Goal: Task Accomplishment & Management: Manage account settings

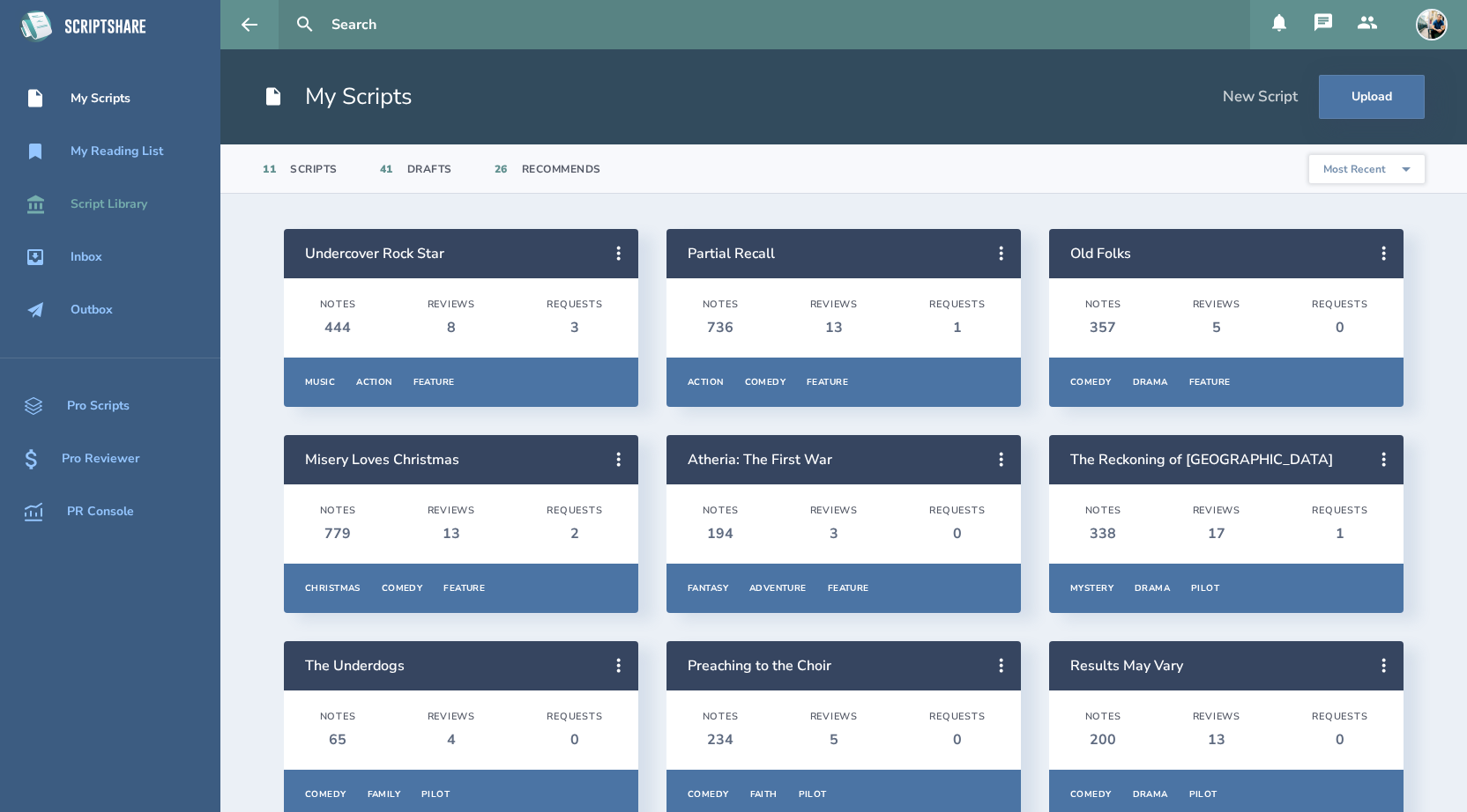
click at [138, 209] on div "Script Library" at bounding box center [108, 204] width 77 height 14
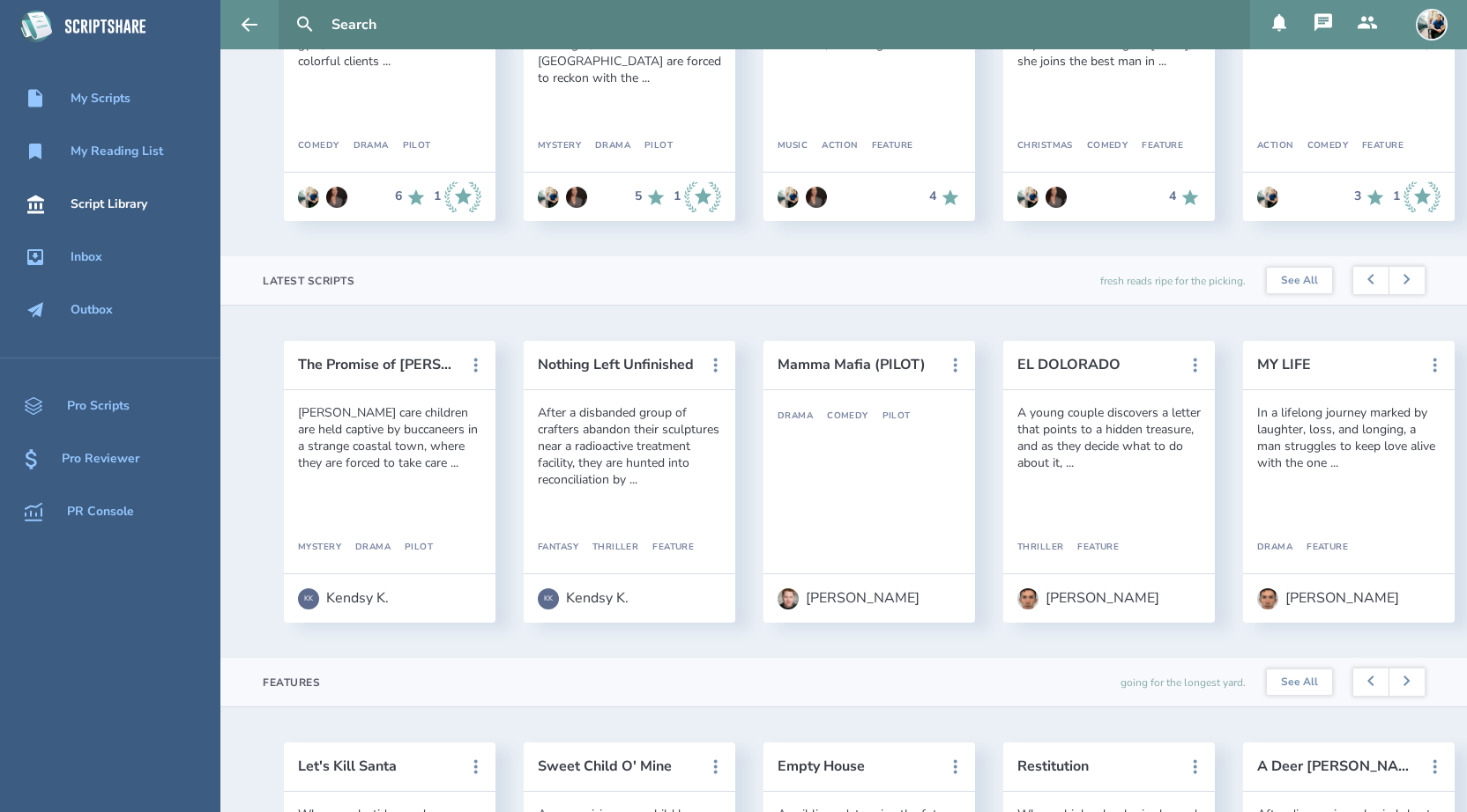
scroll to position [291, 0]
click at [572, 369] on button "Nothing Left Unfinished" at bounding box center [617, 363] width 159 height 16
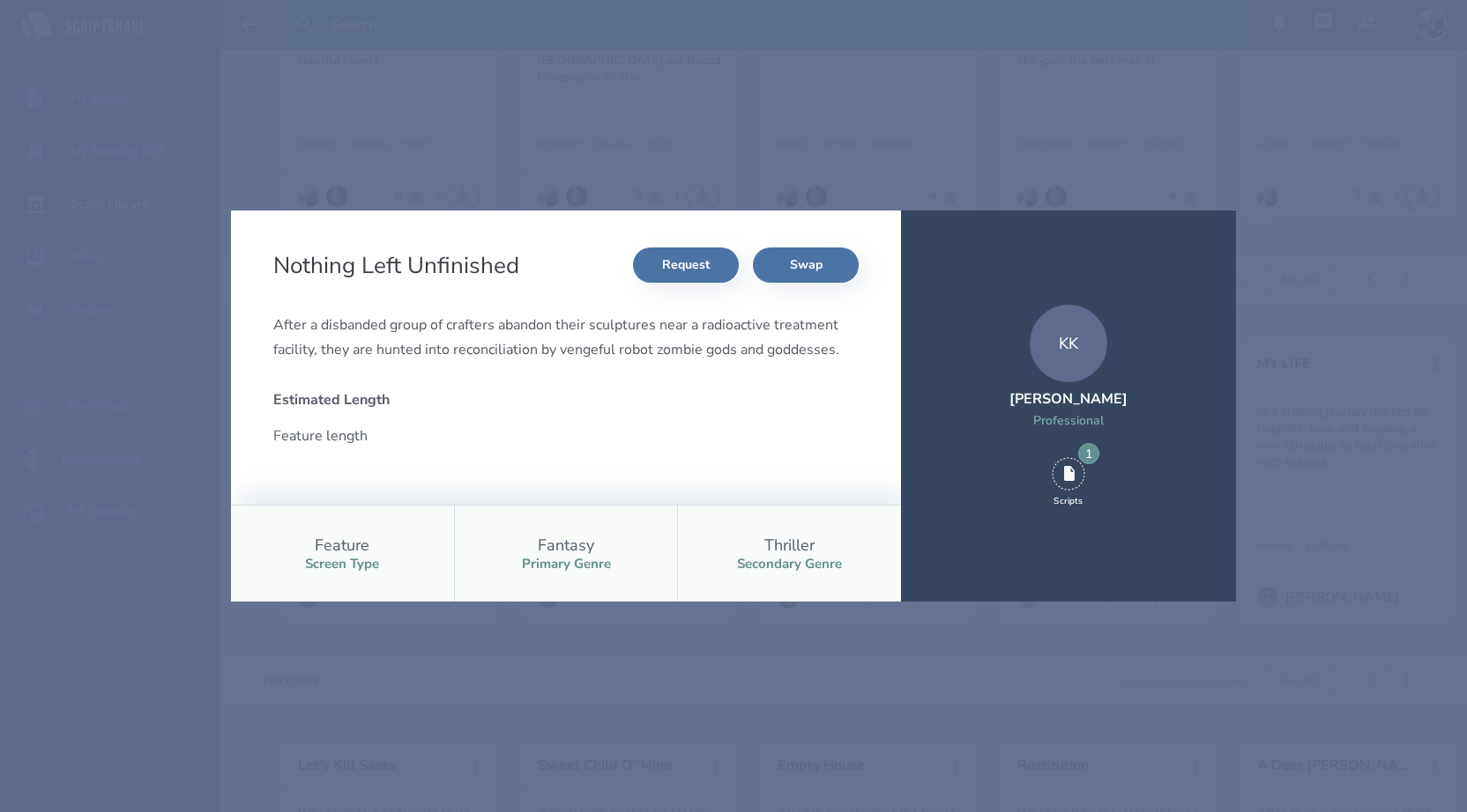
click at [565, 173] on div "Nothing Left Unfinished Request Swap After a disbanded group of crafters abando…" at bounding box center [734, 406] width 1467 height 812
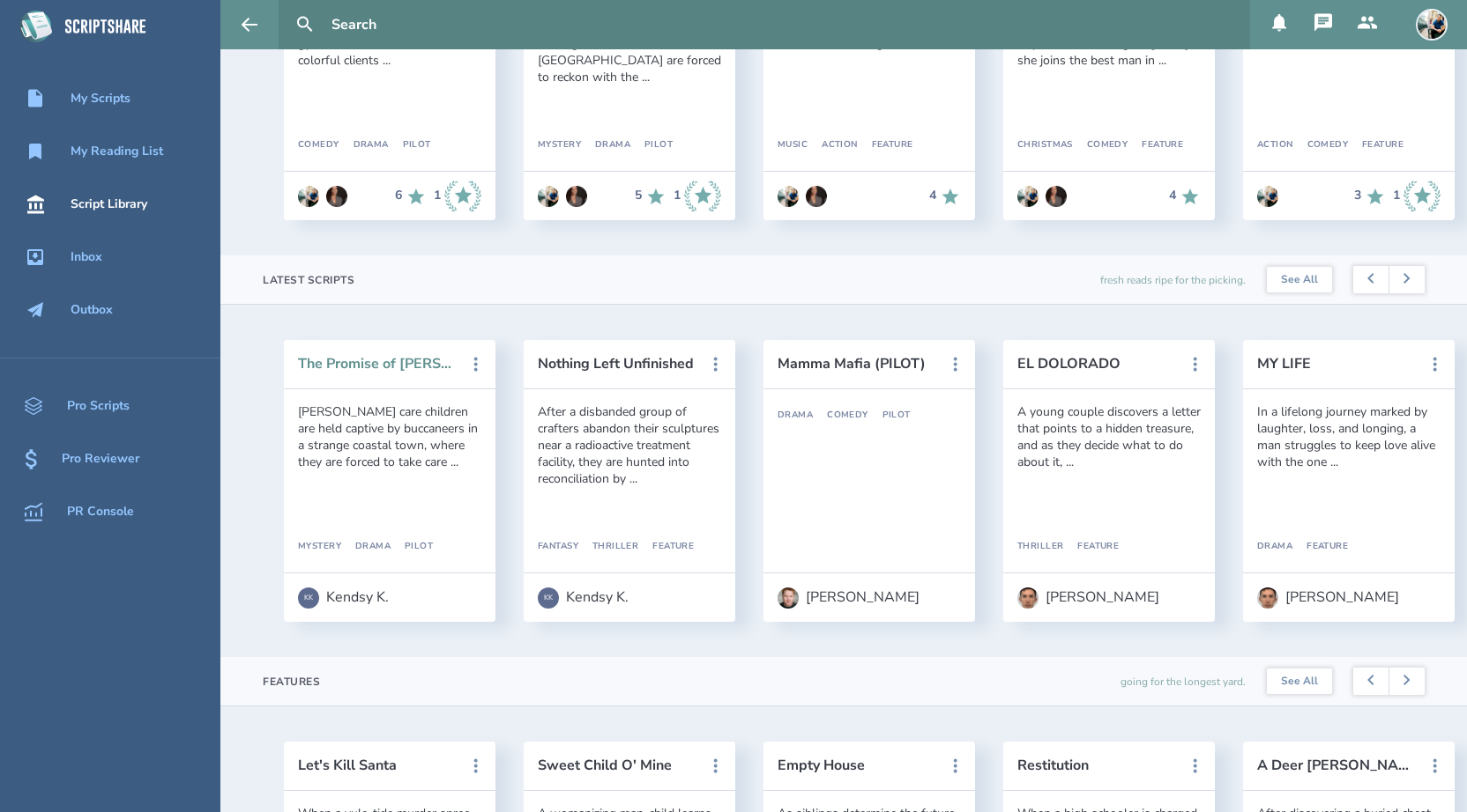
click at [412, 365] on button "The Promise of [PERSON_NAME]" at bounding box center [376, 363] width 159 height 16
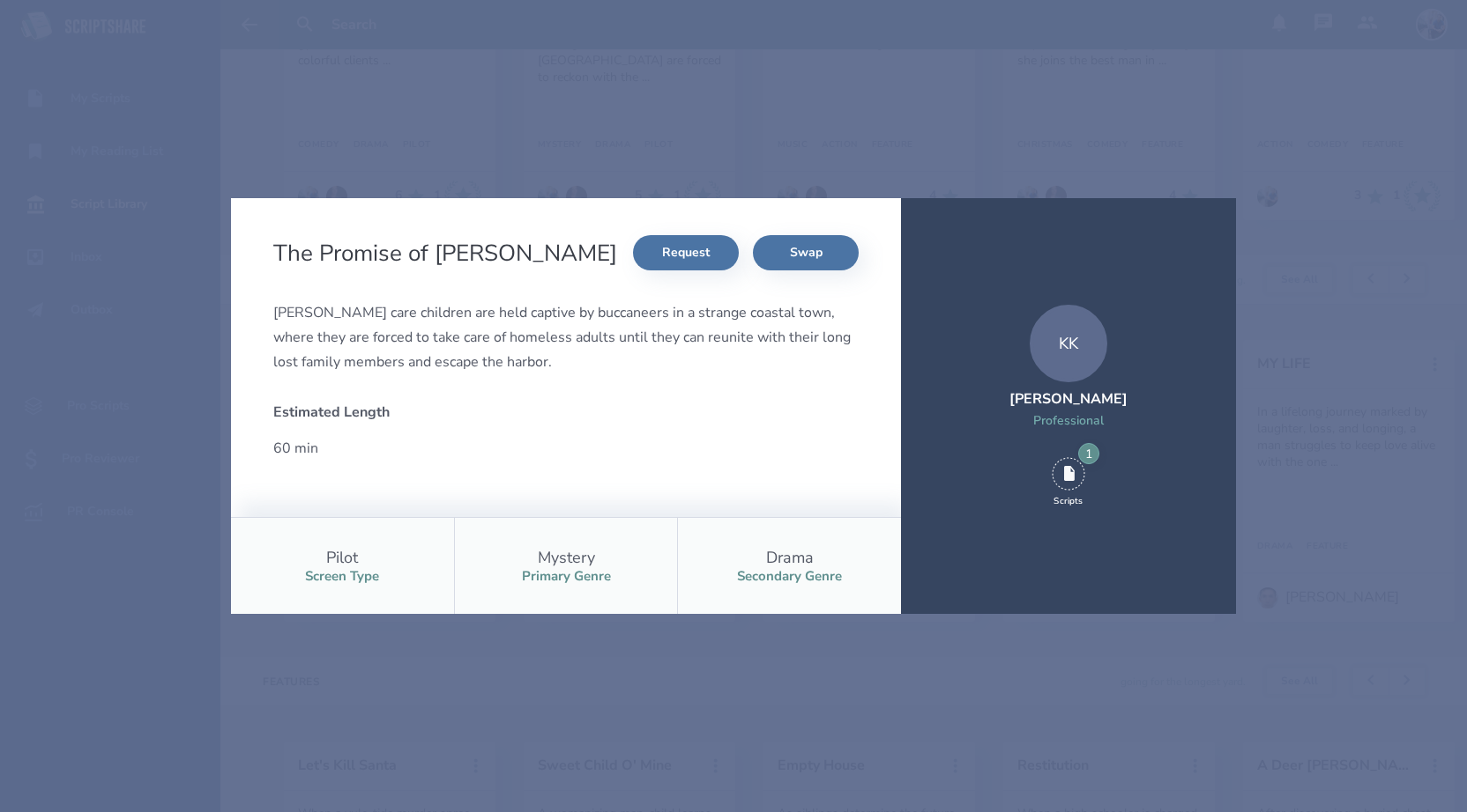
click at [654, 168] on div "The Promise of [PERSON_NAME] Harbor Request Swap [PERSON_NAME] care children ar…" at bounding box center [734, 406] width 1467 height 812
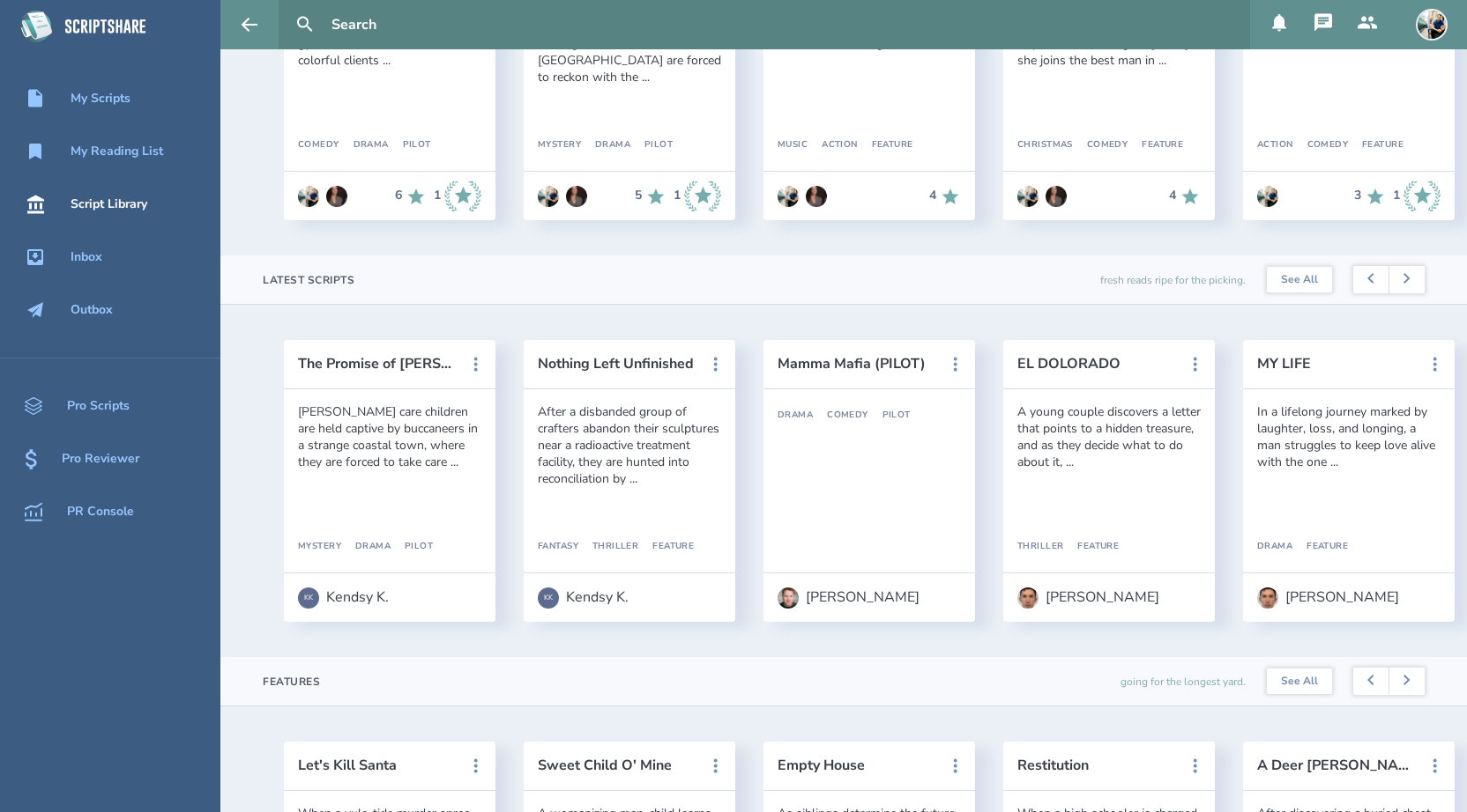
click at [1278, 39] on button at bounding box center [1280, 24] width 45 height 49
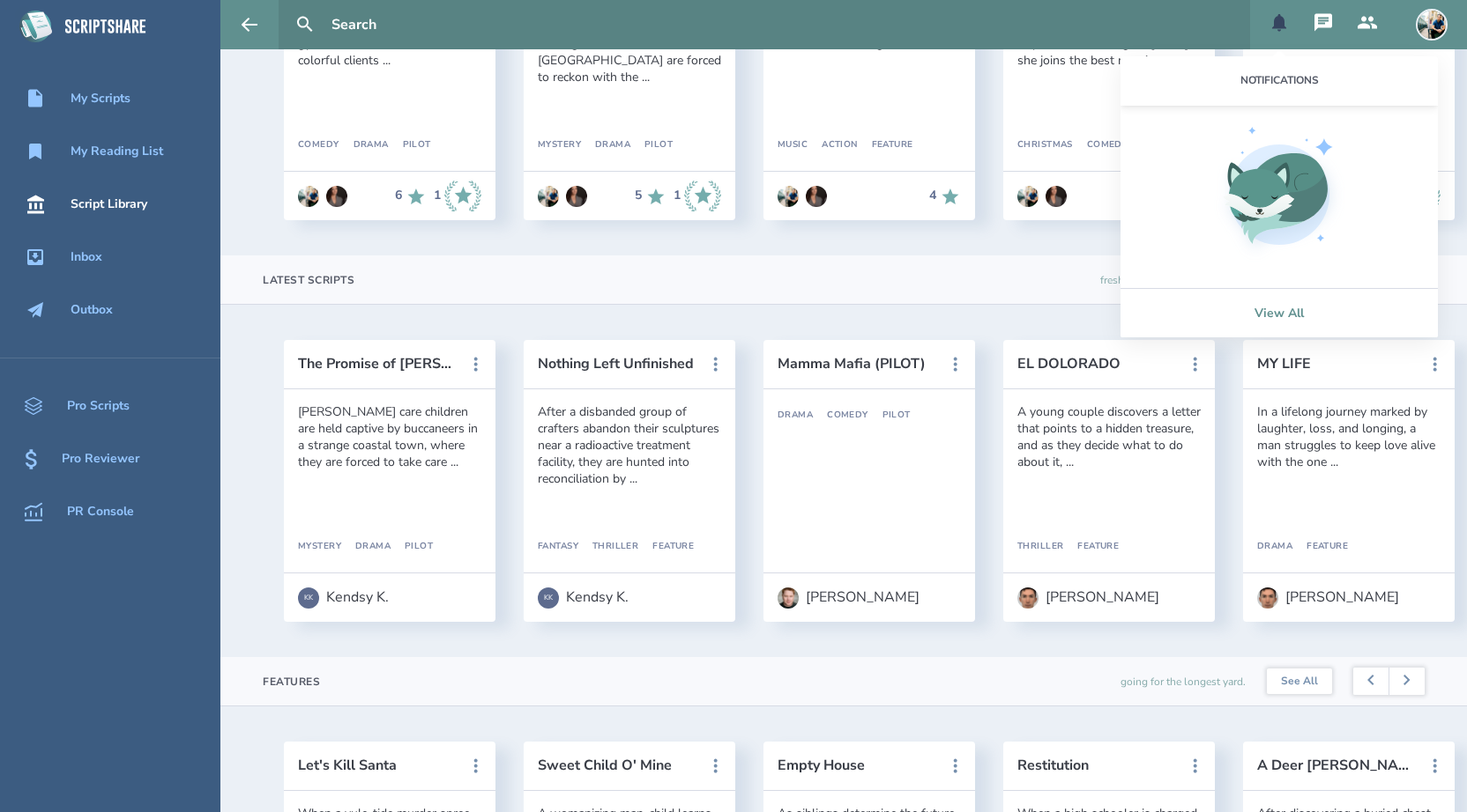
click at [1280, 311] on link "View All" at bounding box center [1279, 312] width 317 height 49
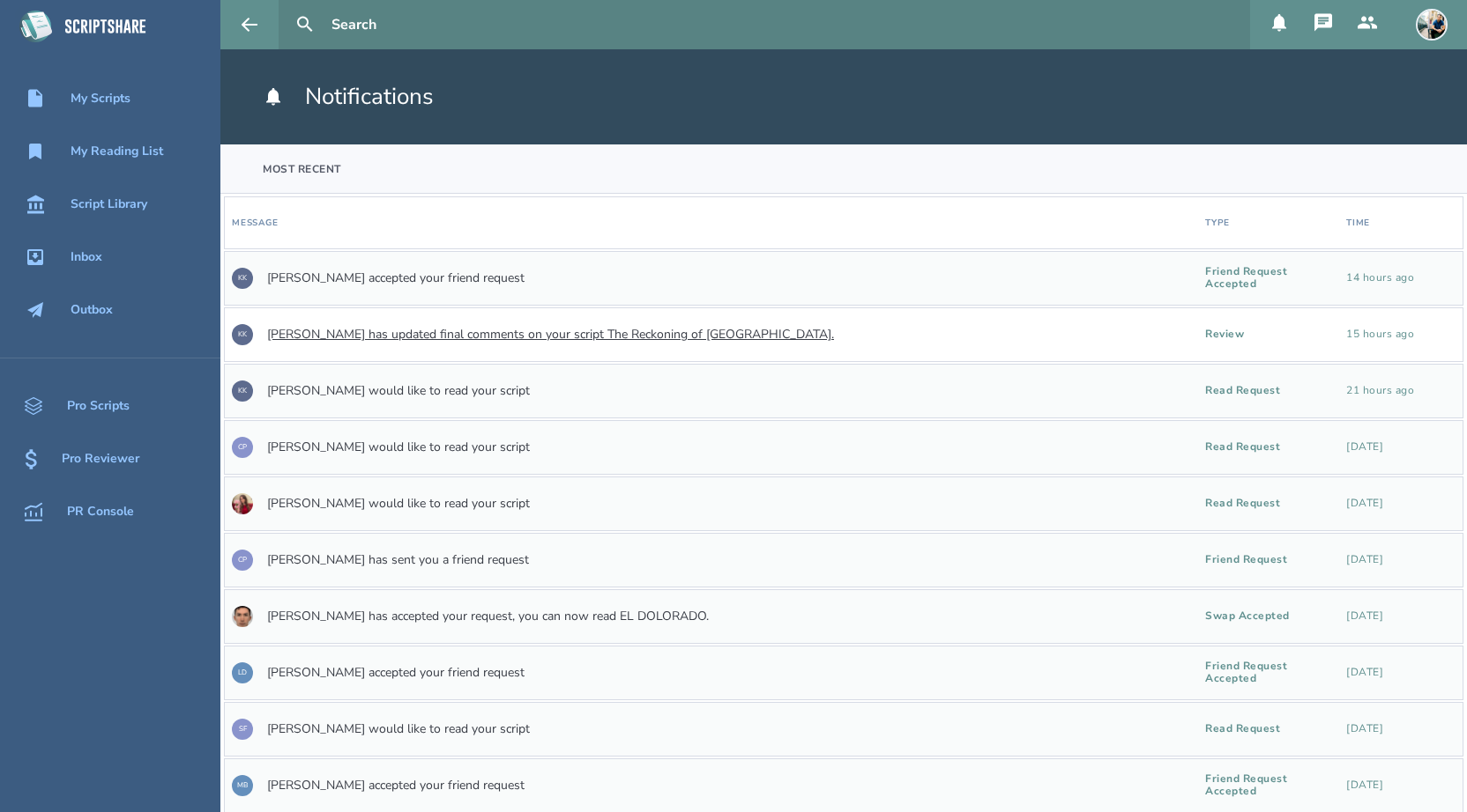
click at [461, 342] on link "[PERSON_NAME] has updated final comments on your script The Reckoning of [GEOGR…" at bounding box center [550, 335] width 567 height 14
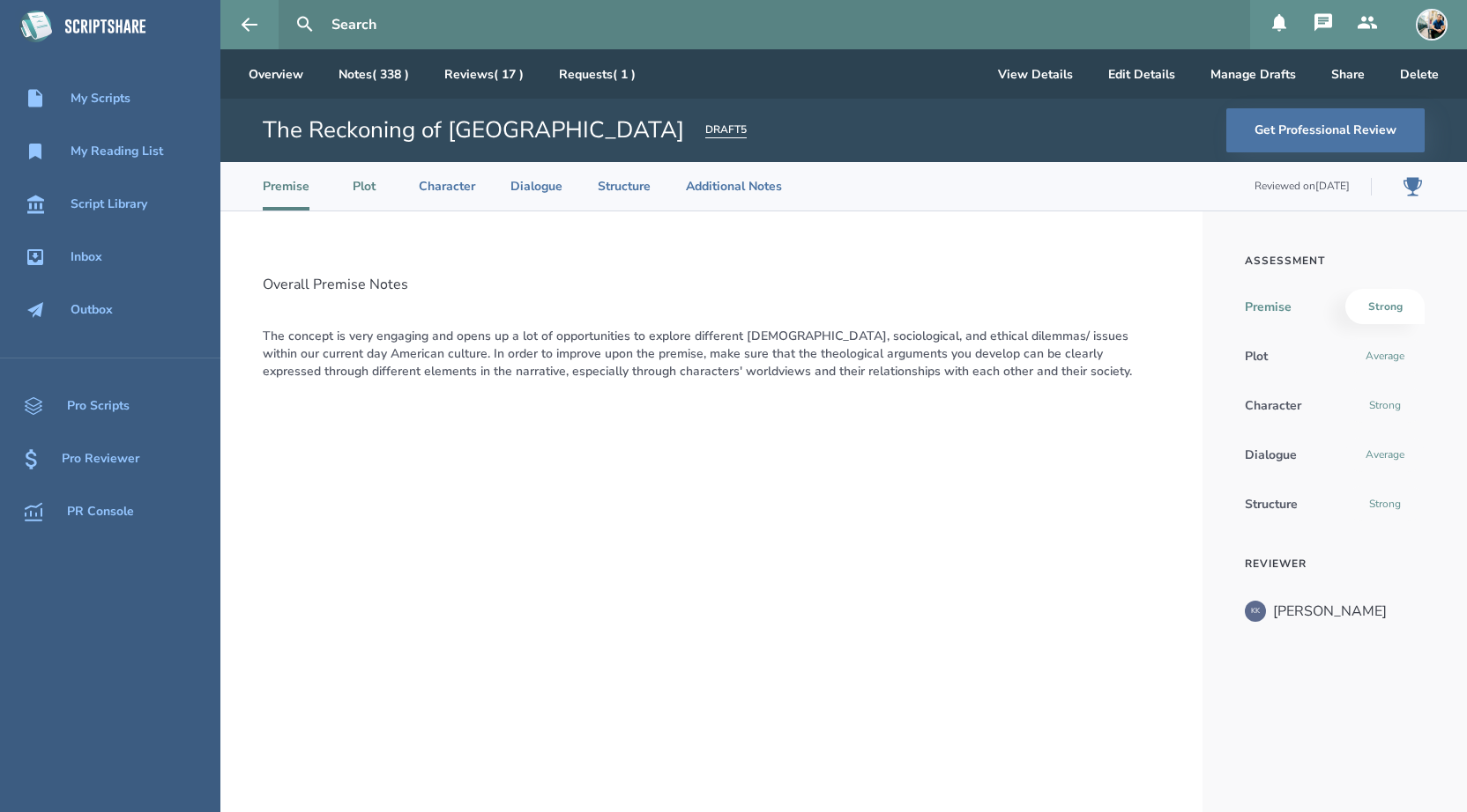
click at [375, 175] on li "Plot" at bounding box center [364, 186] width 39 height 48
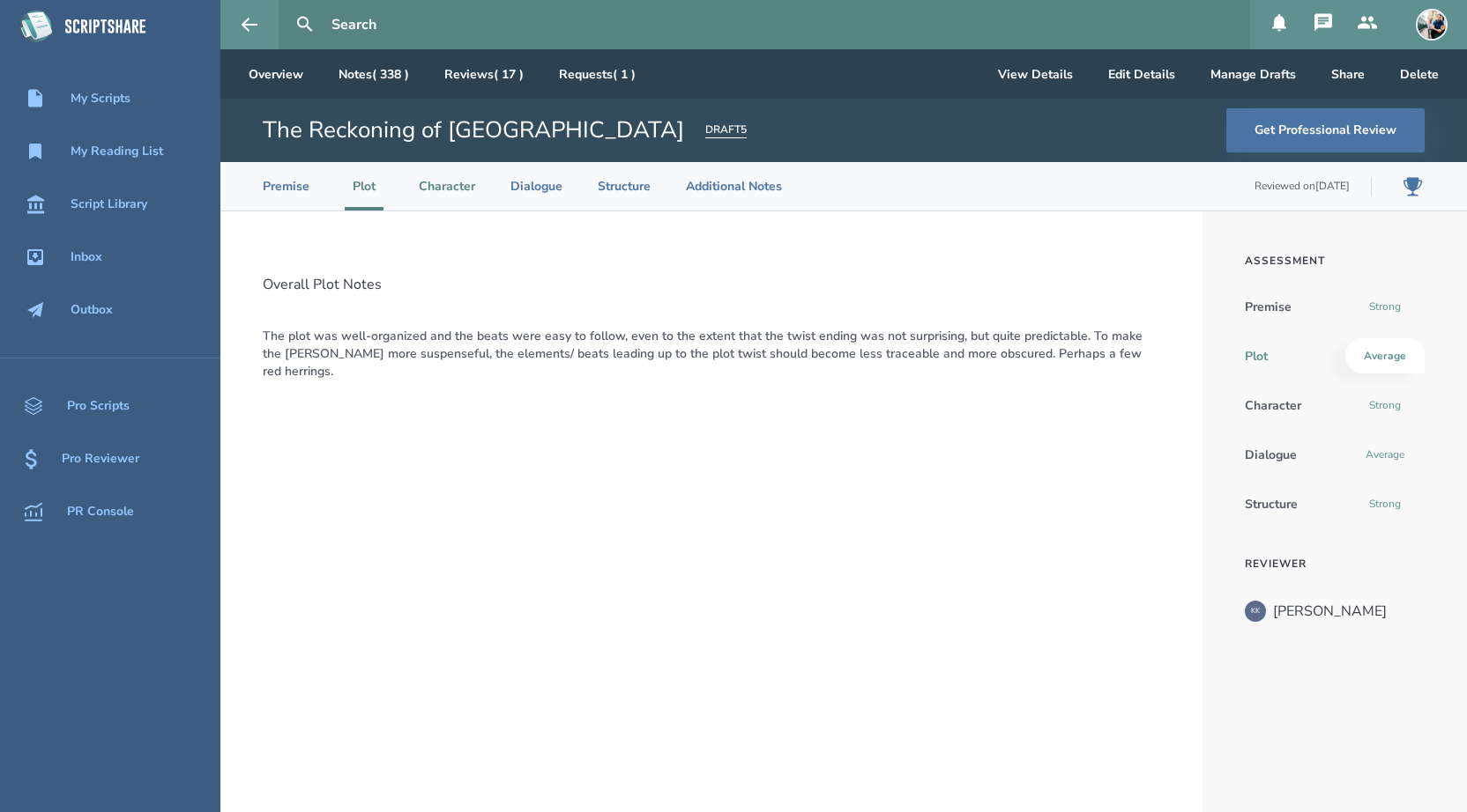
click at [434, 179] on li "Character" at bounding box center [447, 186] width 57 height 48
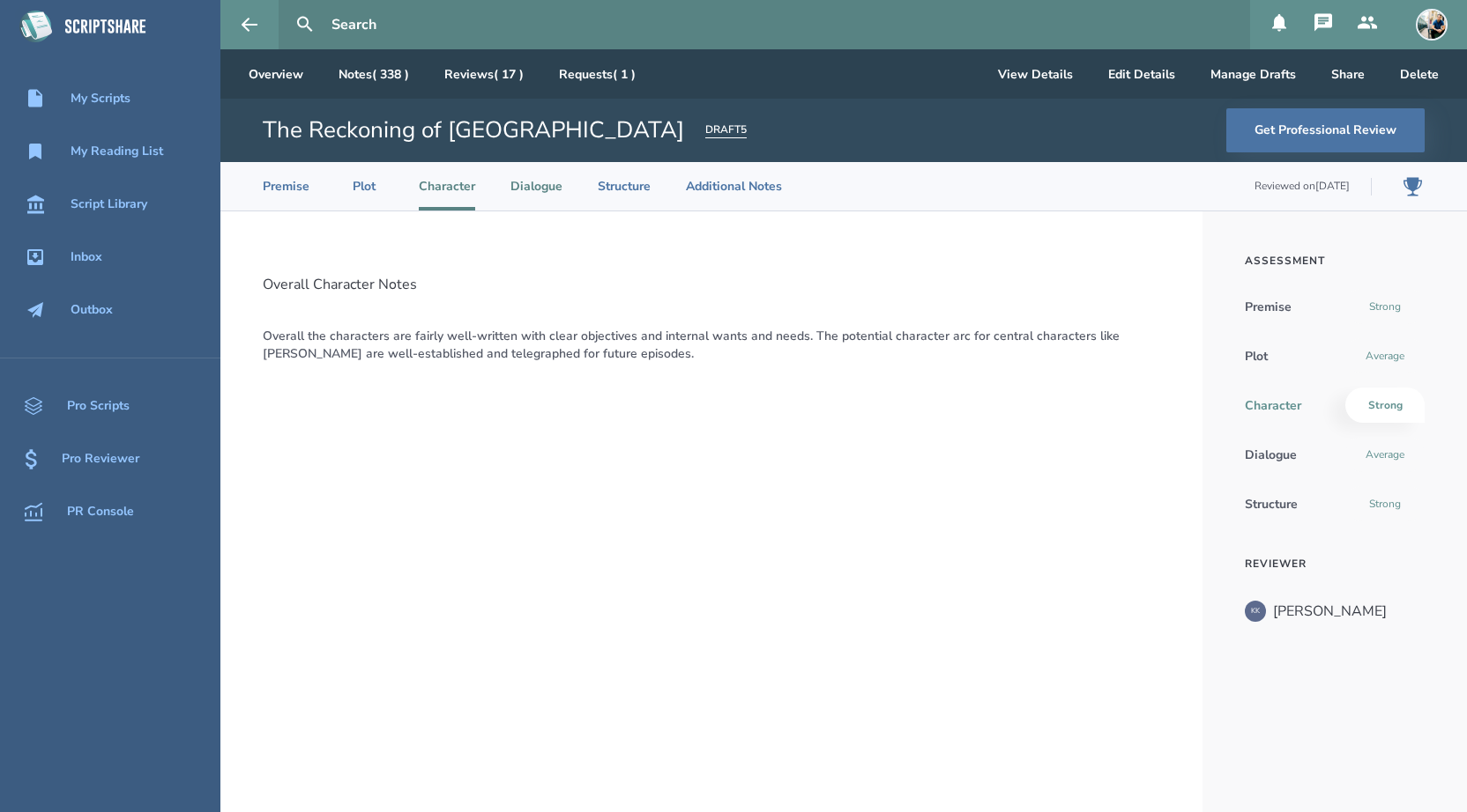
click at [525, 188] on li "Dialogue" at bounding box center [536, 186] width 52 height 48
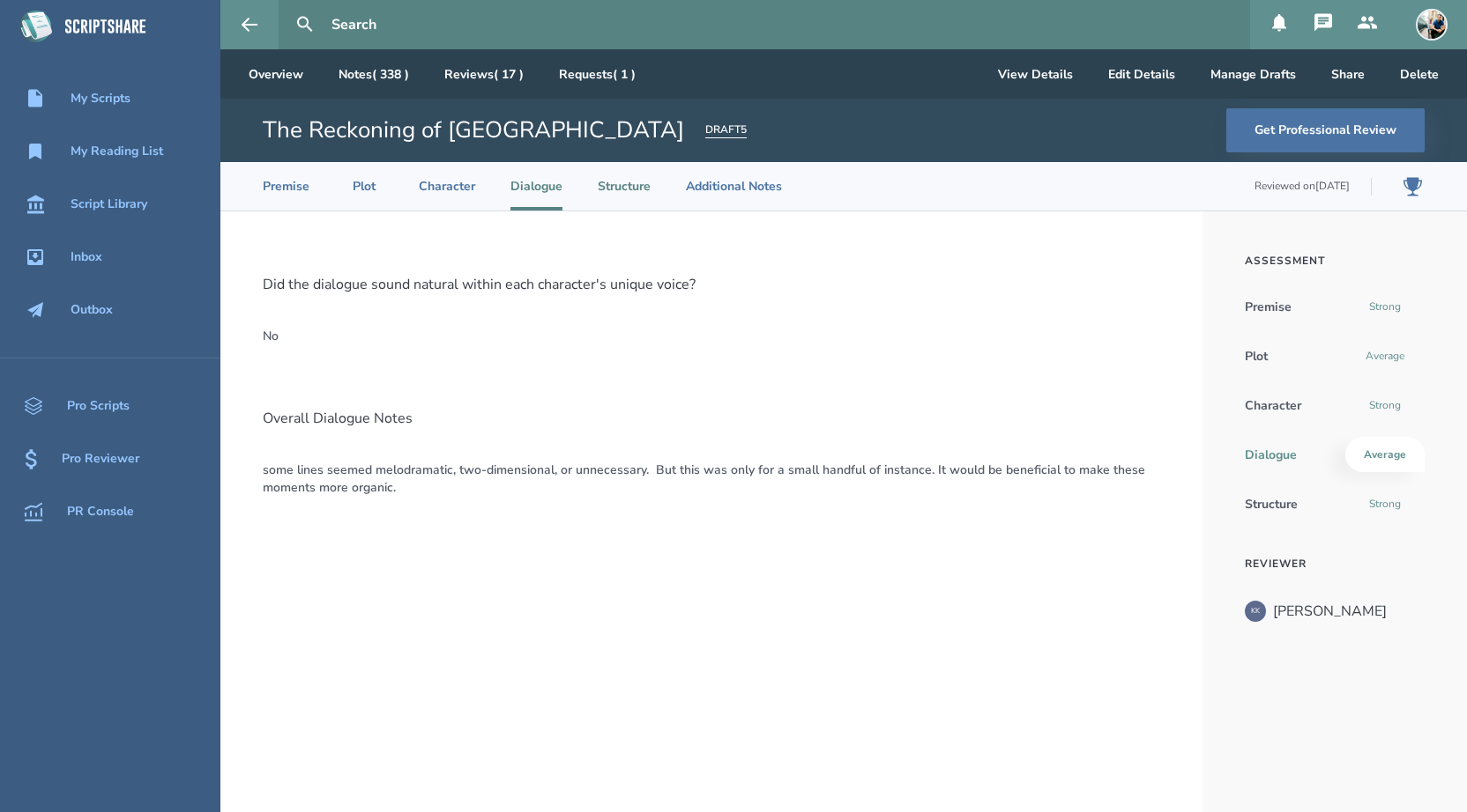
click at [624, 197] on li "Structure" at bounding box center [624, 186] width 53 height 48
click at [716, 194] on li "Additional Notes" at bounding box center [734, 186] width 96 height 48
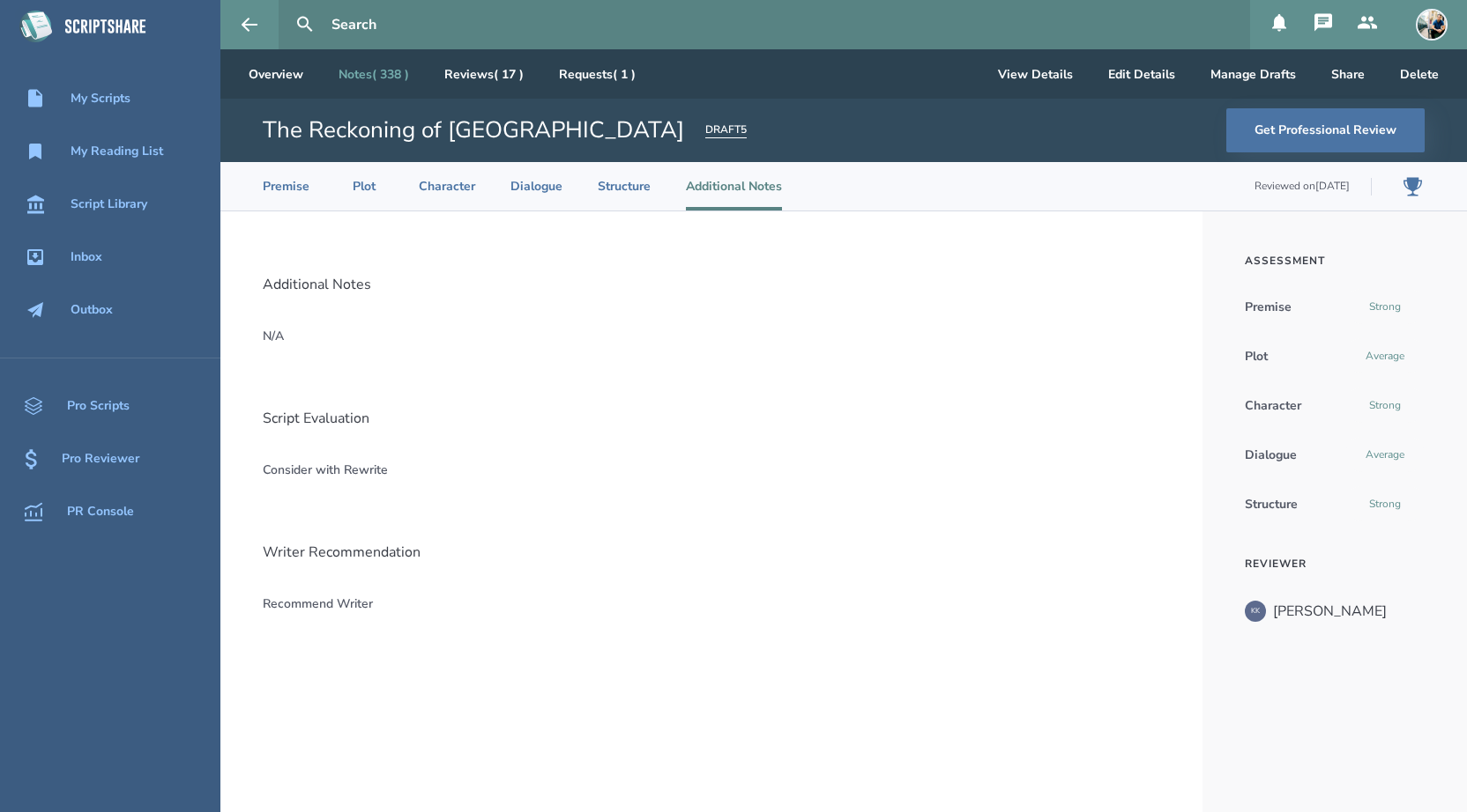
click at [402, 78] on link "Notes ( 338 )" at bounding box center [374, 73] width 98 height 49
